Goal: Navigation & Orientation: Find specific page/section

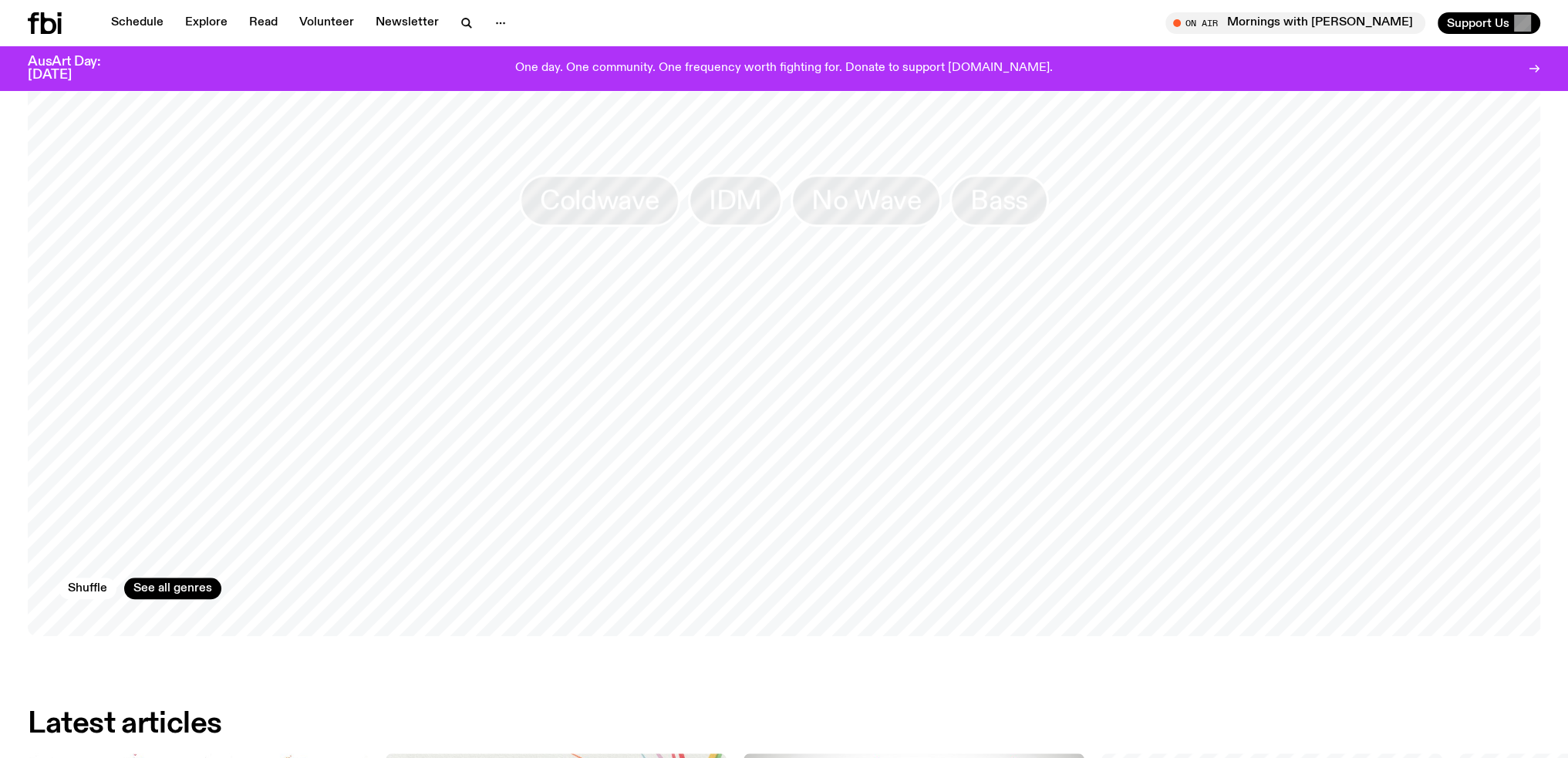
scroll to position [3833, 0]
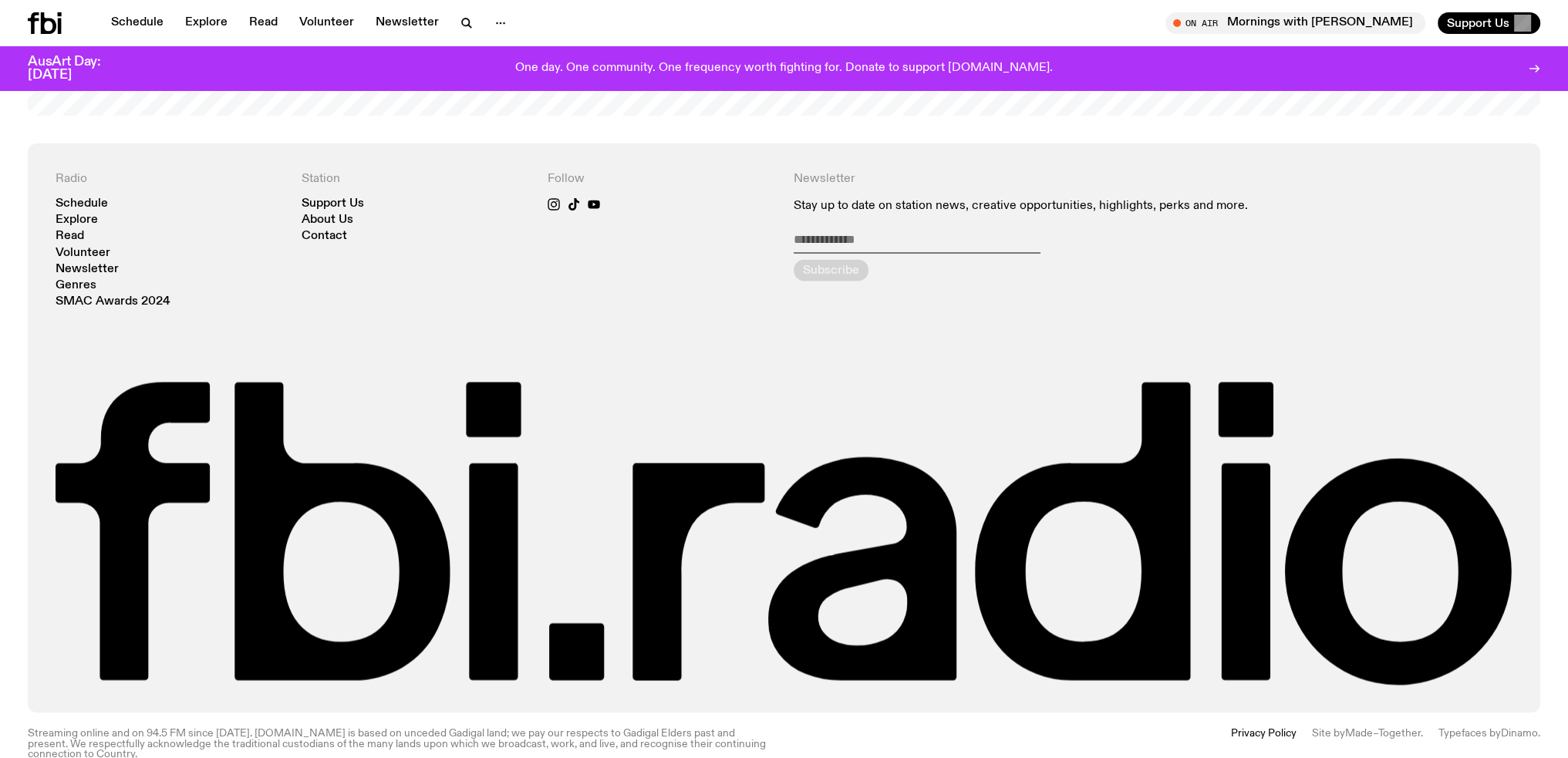
drag, startPoint x: 558, startPoint y: 320, endPoint x: 497, endPoint y: 795, distance: 478.9
click at [317, 198] on nav "Support Us About Us Contact" at bounding box center [415, 220] width 228 height 44
click at [339, 215] on link "About Us" at bounding box center [327, 220] width 51 height 11
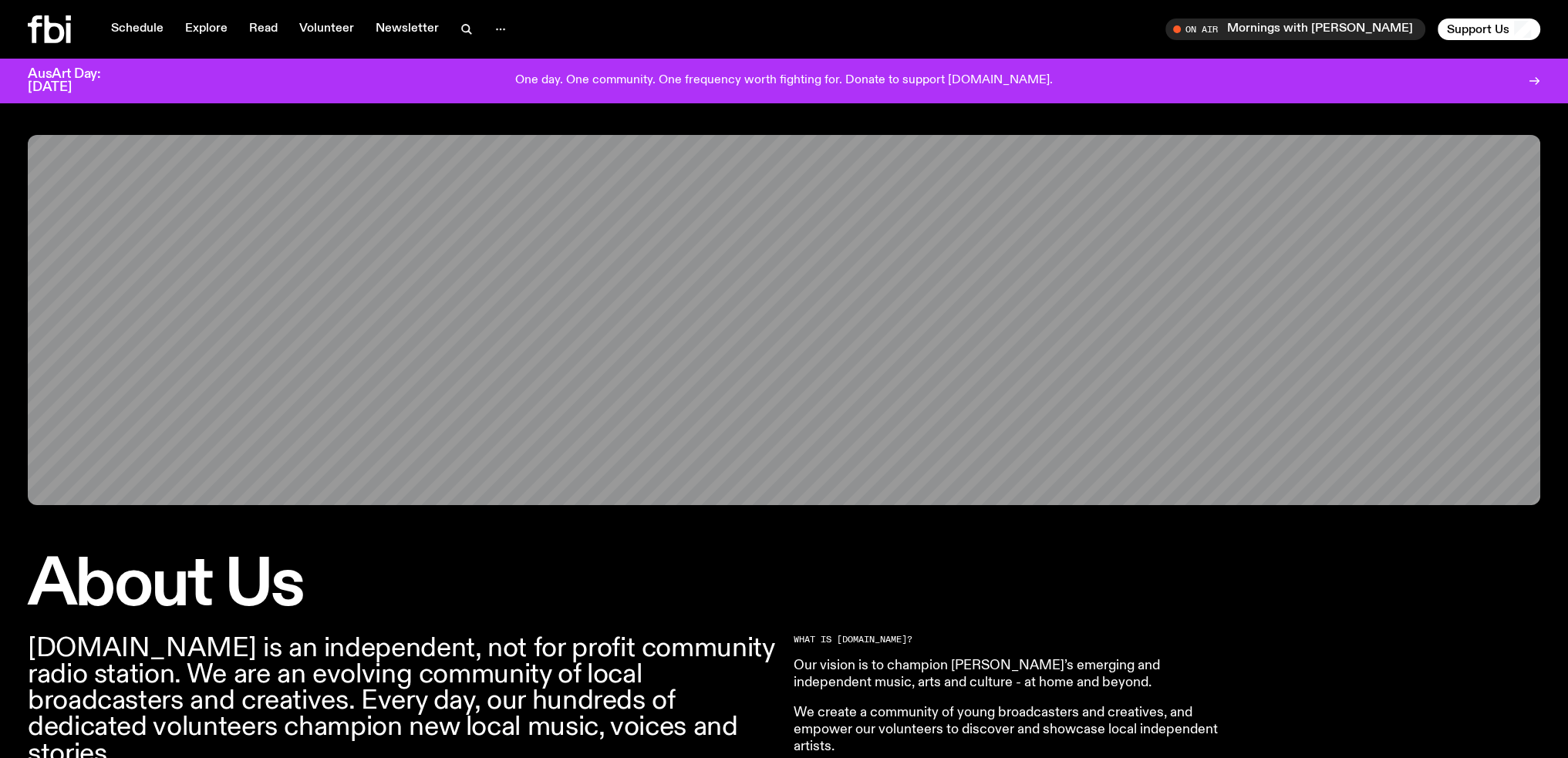
drag, startPoint x: 865, startPoint y: 296, endPoint x: 876, endPoint y: -7, distance: 303.2
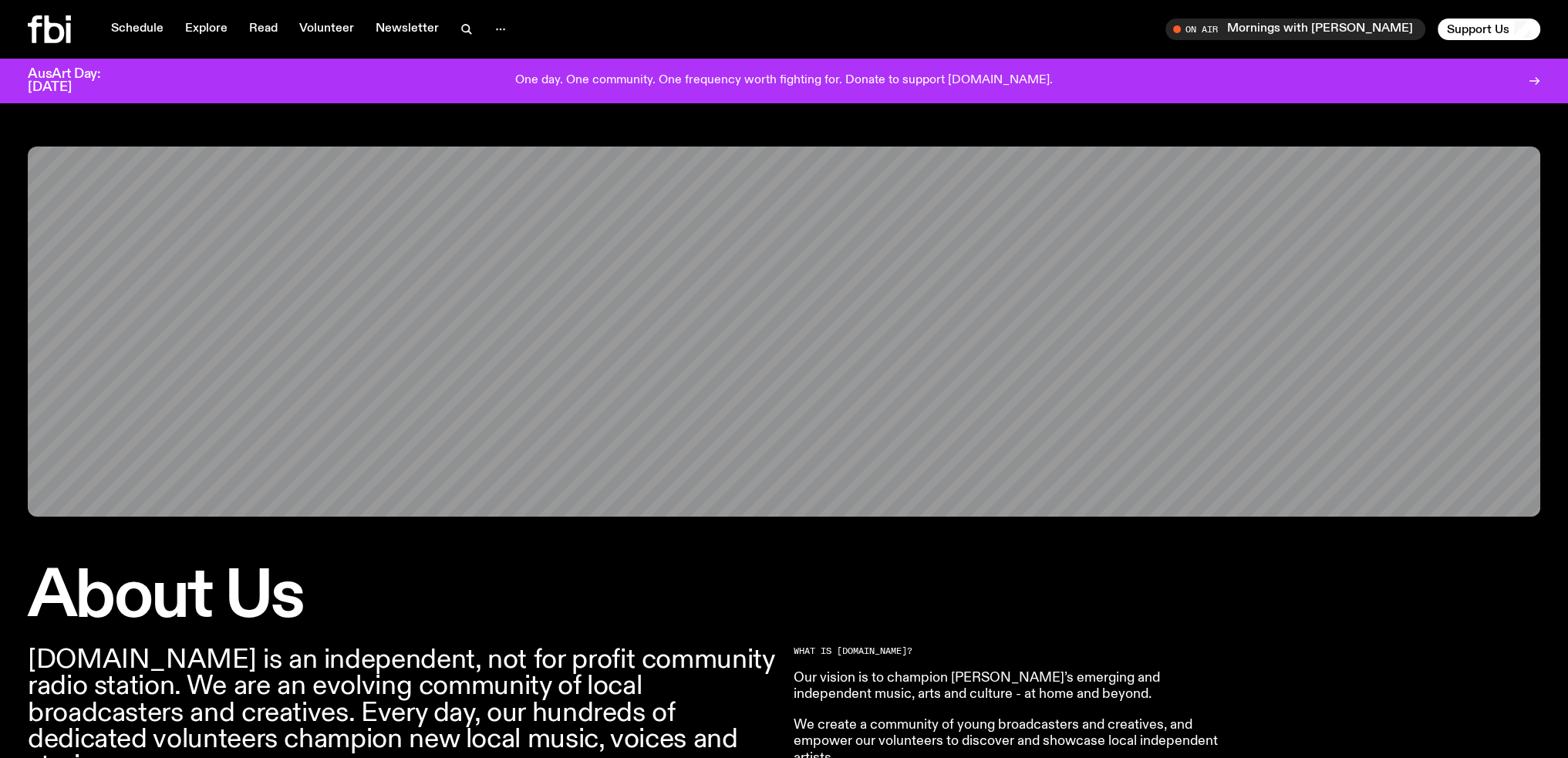
click at [65, 31] on icon at bounding box center [50, 30] width 44 height 28
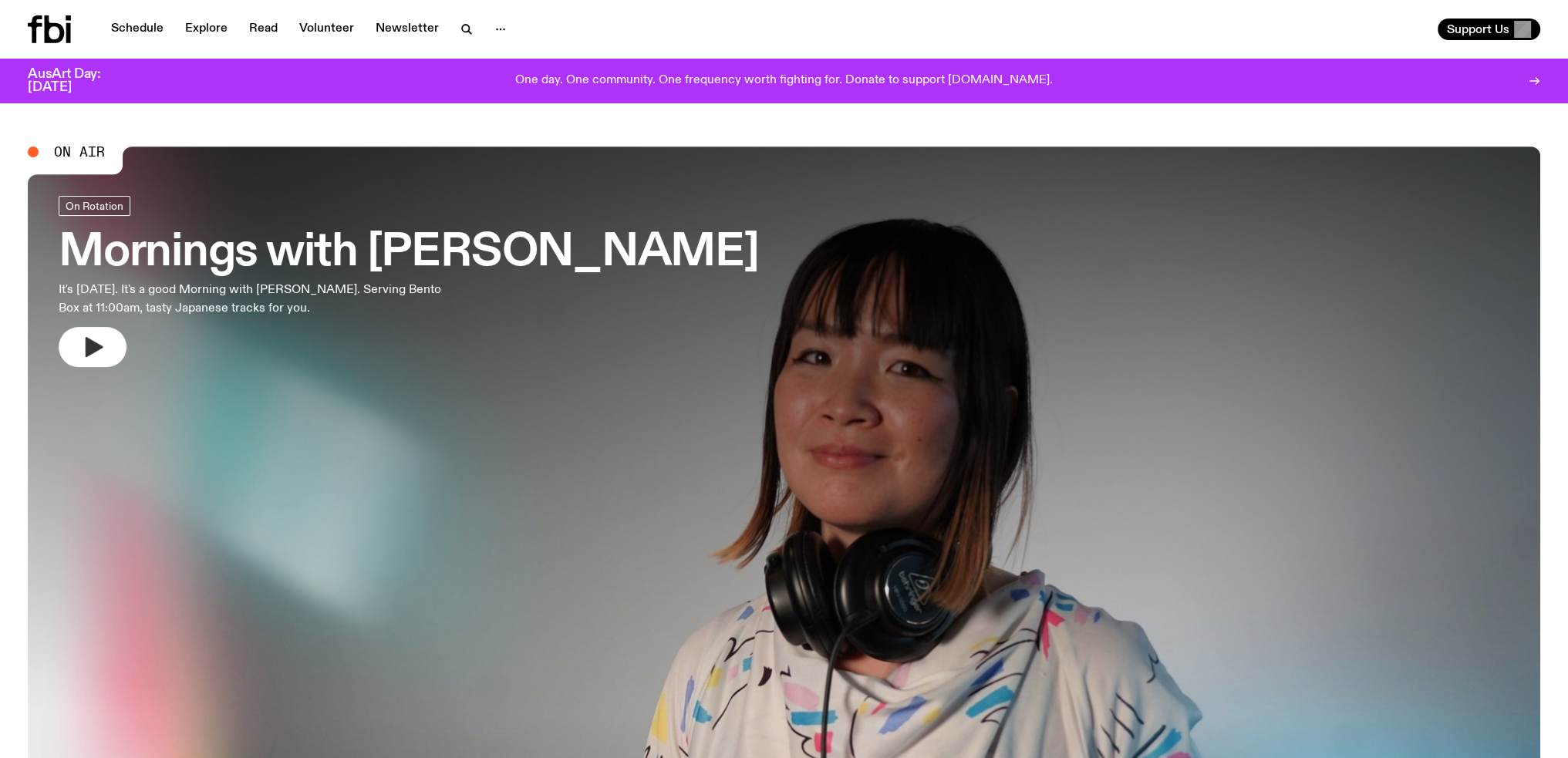
click at [110, 345] on button "button" at bounding box center [92, 347] width 68 height 40
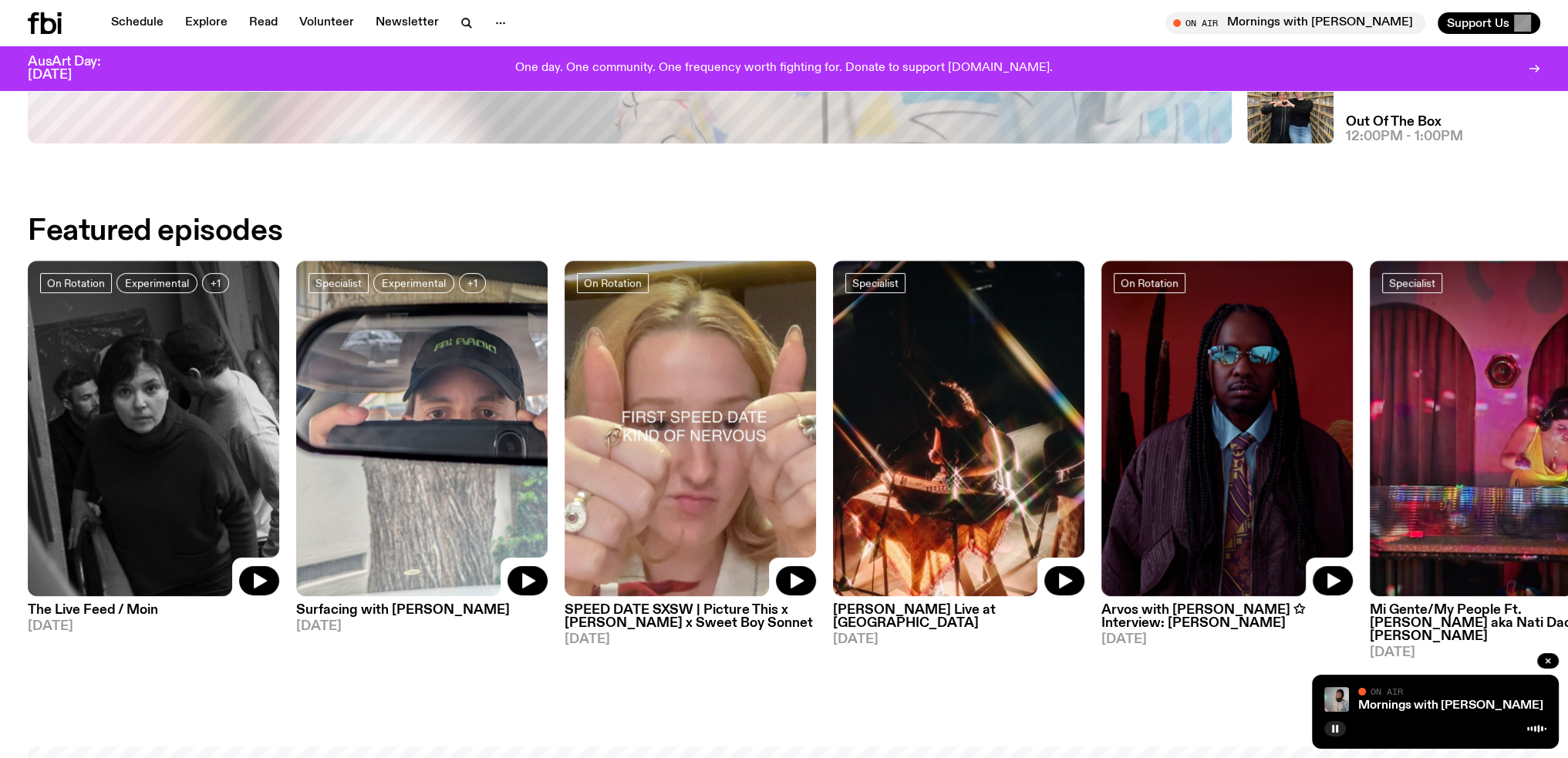
scroll to position [379, 0]
